Goal: Transaction & Acquisition: Purchase product/service

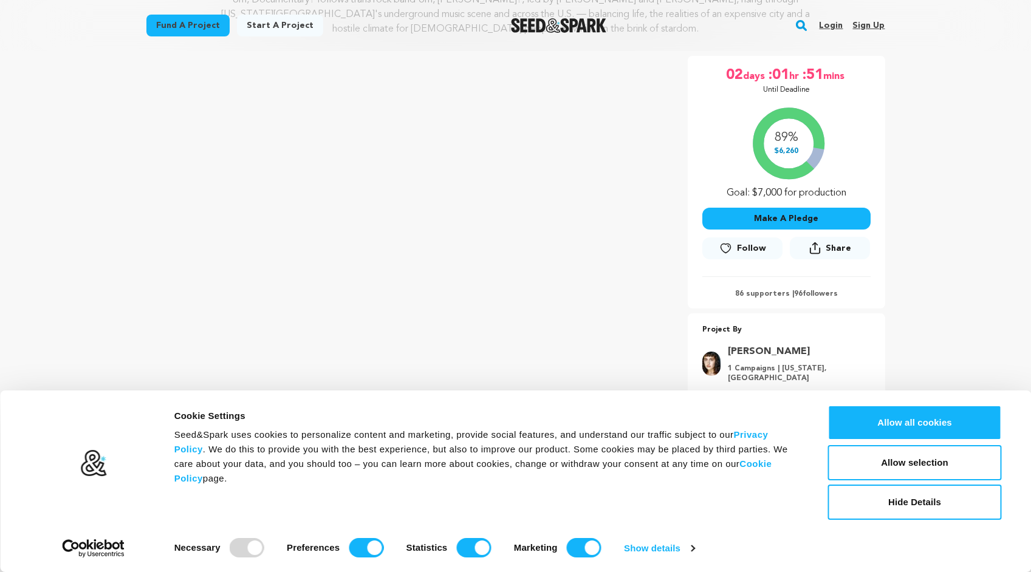
scroll to position [211, 0]
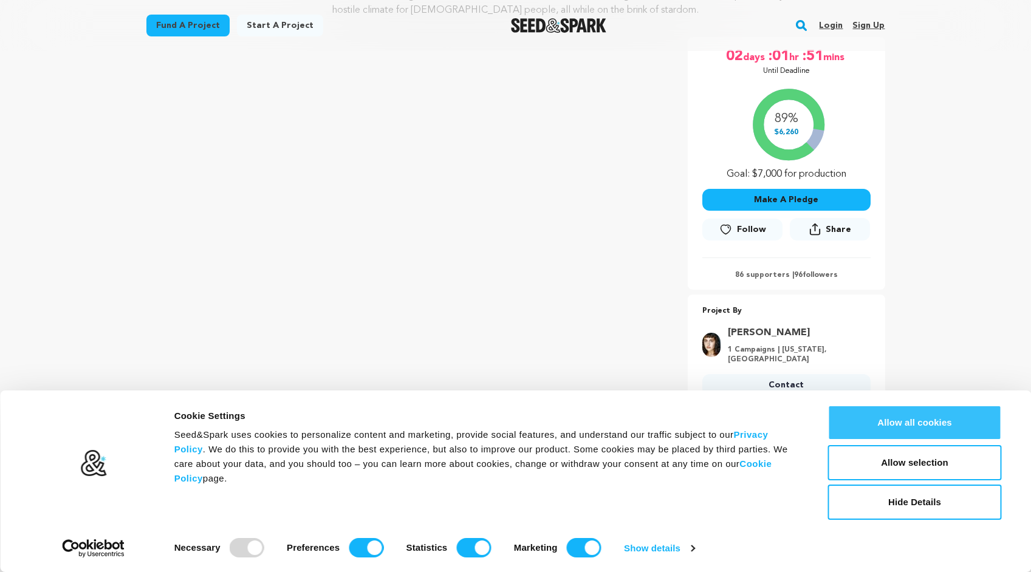
click at [899, 425] on button "Allow all cookies" at bounding box center [915, 422] width 174 height 35
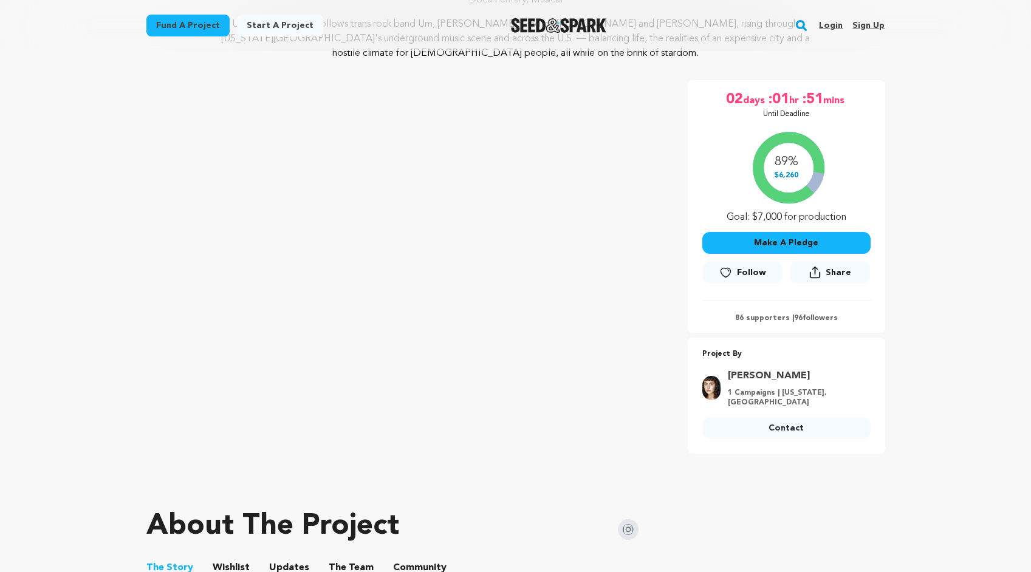
scroll to position [135, 0]
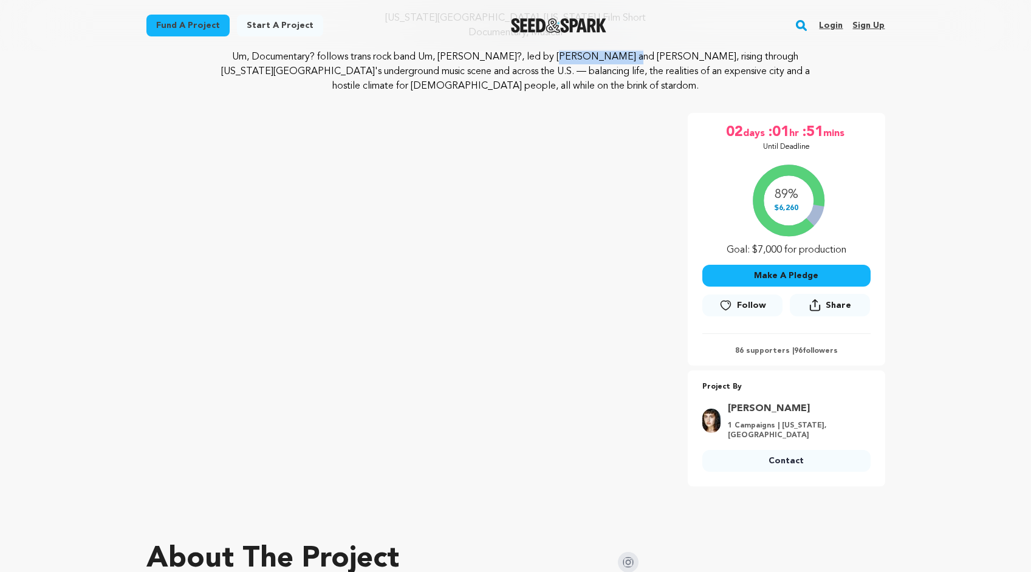
drag, startPoint x: 435, startPoint y: 55, endPoint x: 497, endPoint y: 58, distance: 62.0
click at [497, 58] on p "Um, Documentary? follows trans rock band Um, [PERSON_NAME]?, led by [PERSON_NAM…" at bounding box center [515, 72] width 591 height 44
copy p "Um, [PERSON_NAME]?"
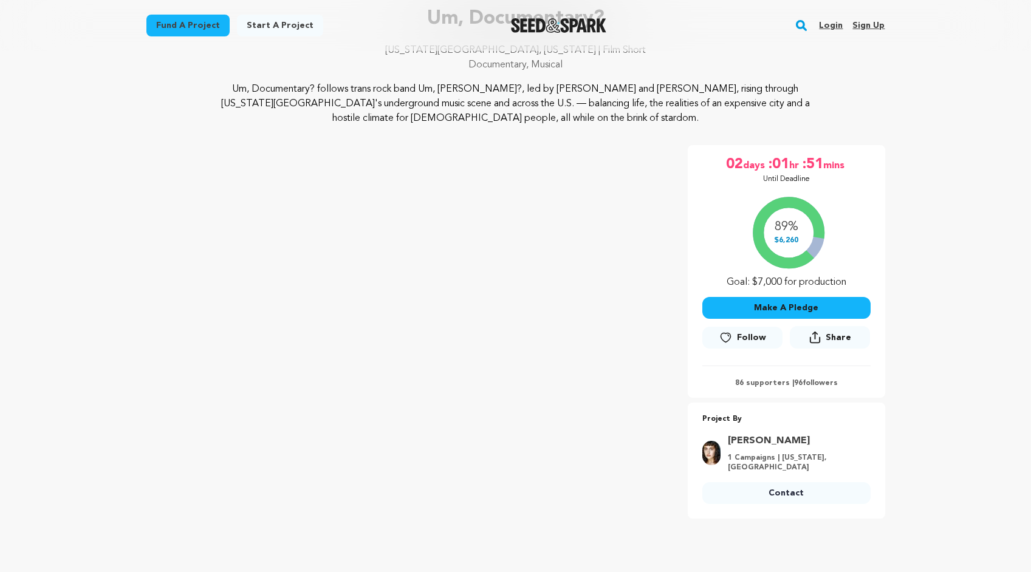
scroll to position [105, 0]
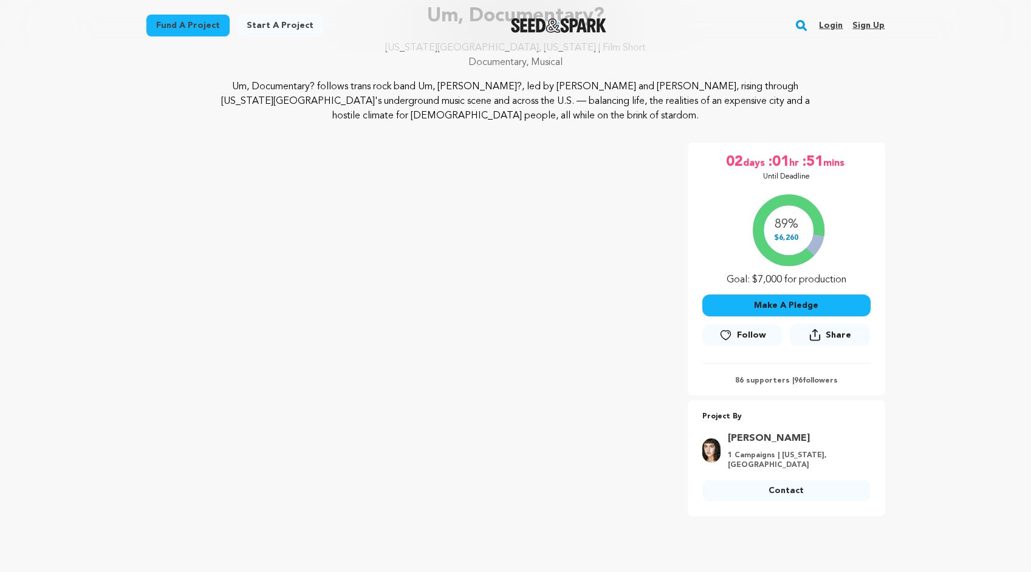
click at [790, 437] on link "[PERSON_NAME]" at bounding box center [795, 438] width 135 height 15
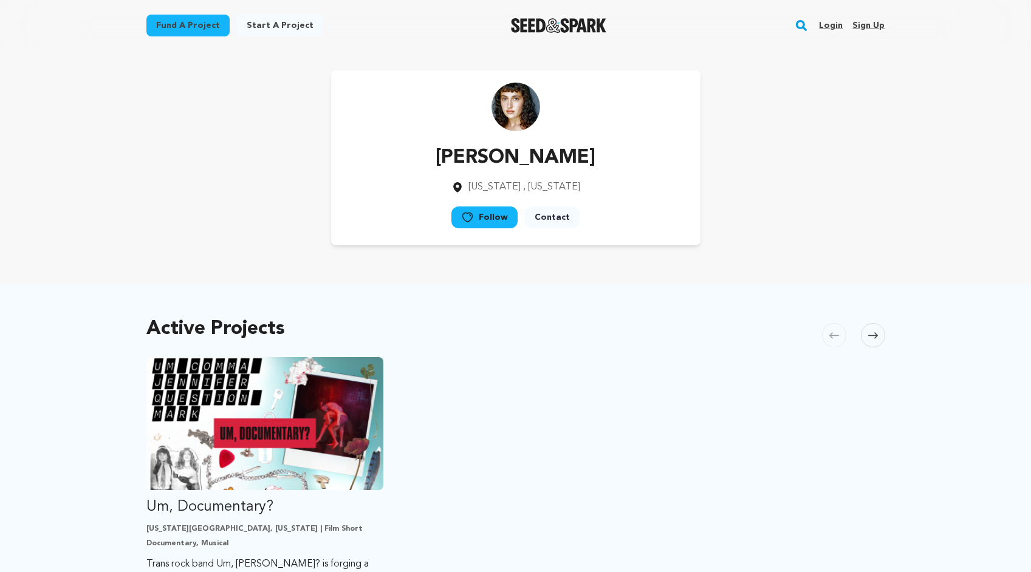
drag, startPoint x: 621, startPoint y: 152, endPoint x: 414, endPoint y: 155, distance: 207.1
click at [414, 155] on div "Luca Bella Sisino New York , New York Follow" at bounding box center [515, 157] width 369 height 175
copy p "[PERSON_NAME]"
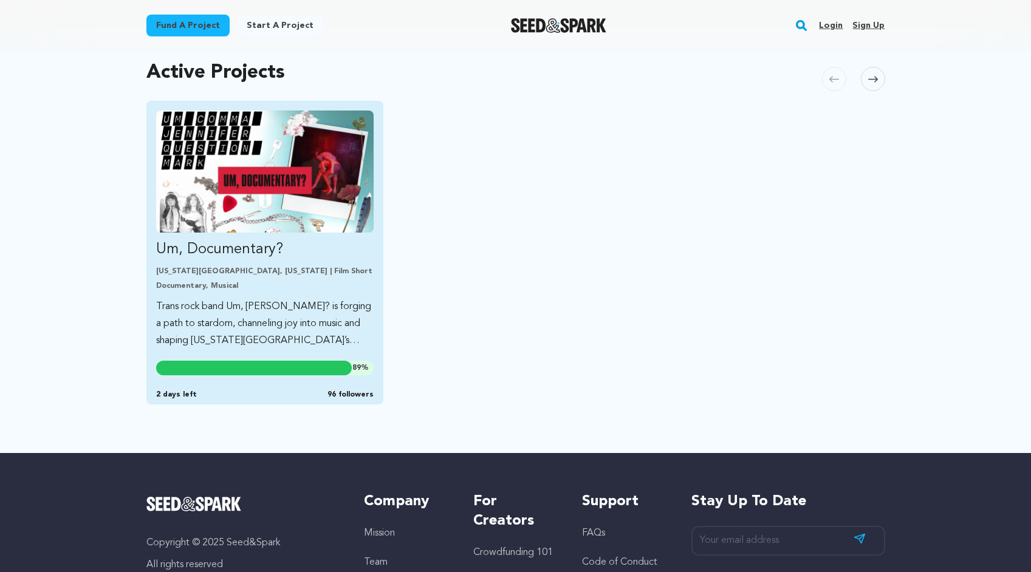
click at [189, 221] on img "Fund Um, Documentary?" at bounding box center [265, 172] width 218 height 122
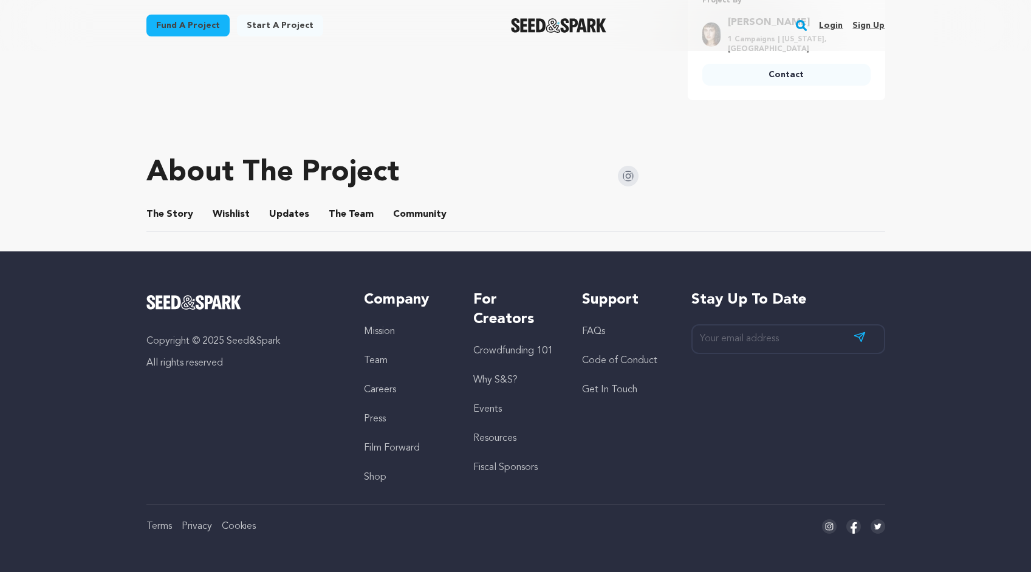
scroll to position [522, 0]
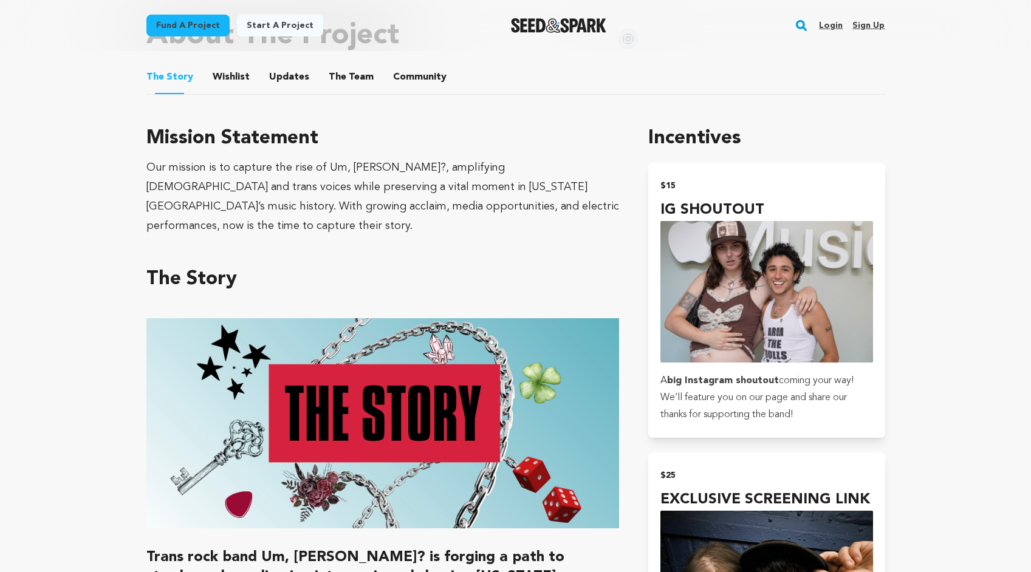
scroll to position [660, 0]
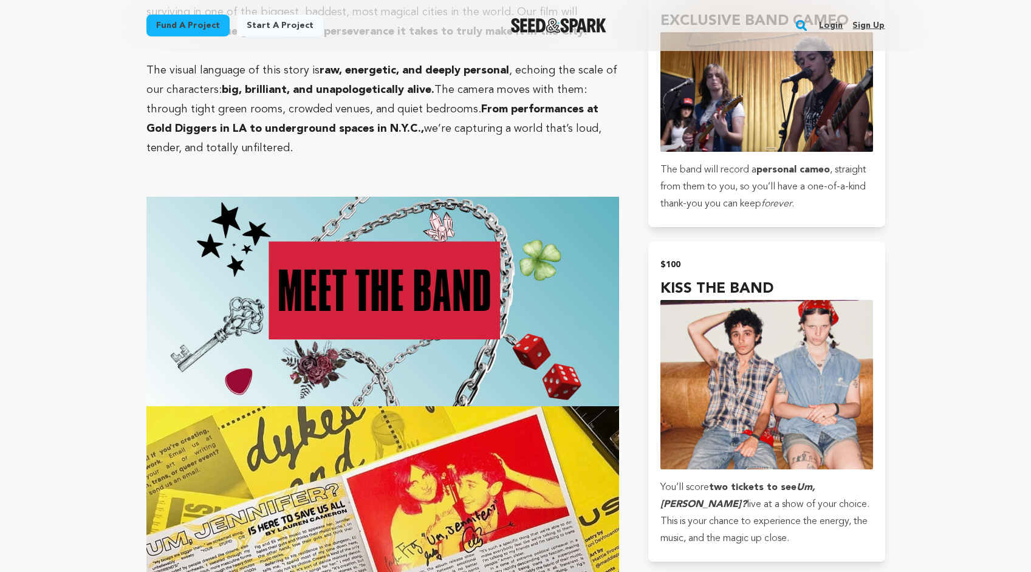
scroll to position [1561, 0]
